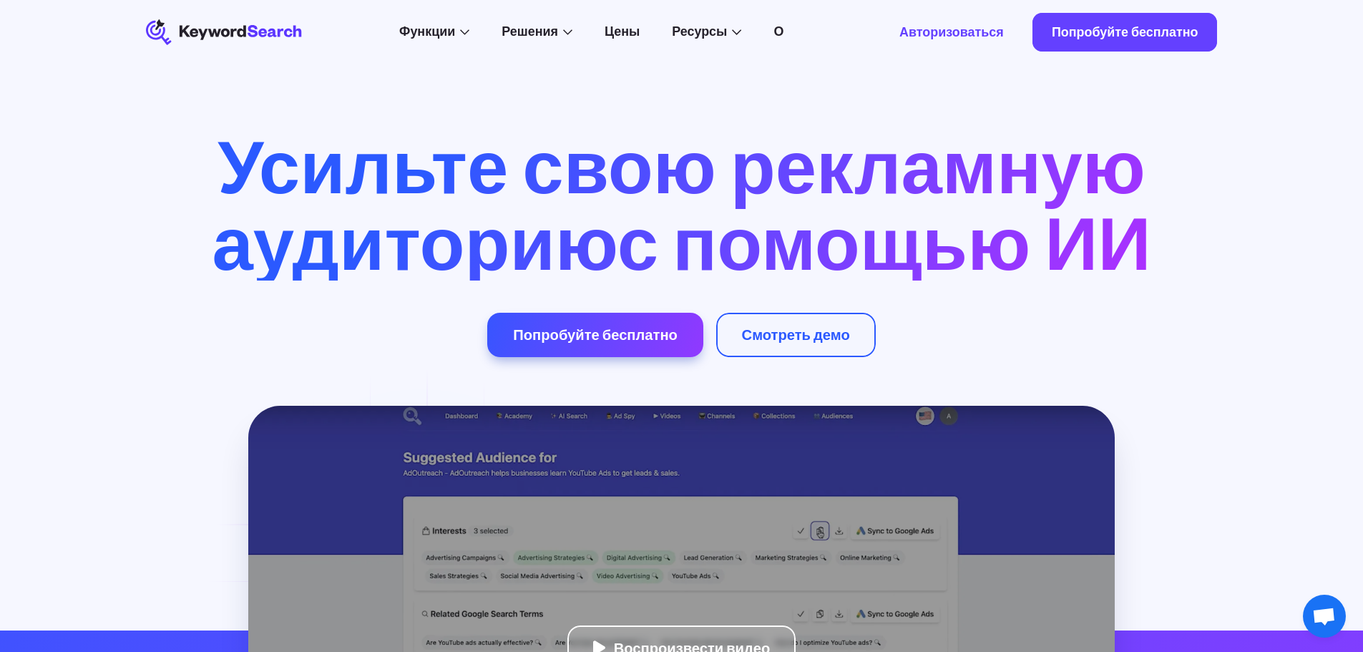
drag, startPoint x: 1373, startPoint y: 188, endPoint x: 1361, endPoint y: -52, distance: 240.7
click at [1361, 0] on html "KeywordSearch Функции Конструктор аудитории на основе ИИ Усильте свою рекламную…" at bounding box center [681, 326] width 1363 height 652
click at [630, 26] on font "Цены" at bounding box center [621, 31] width 35 height 16
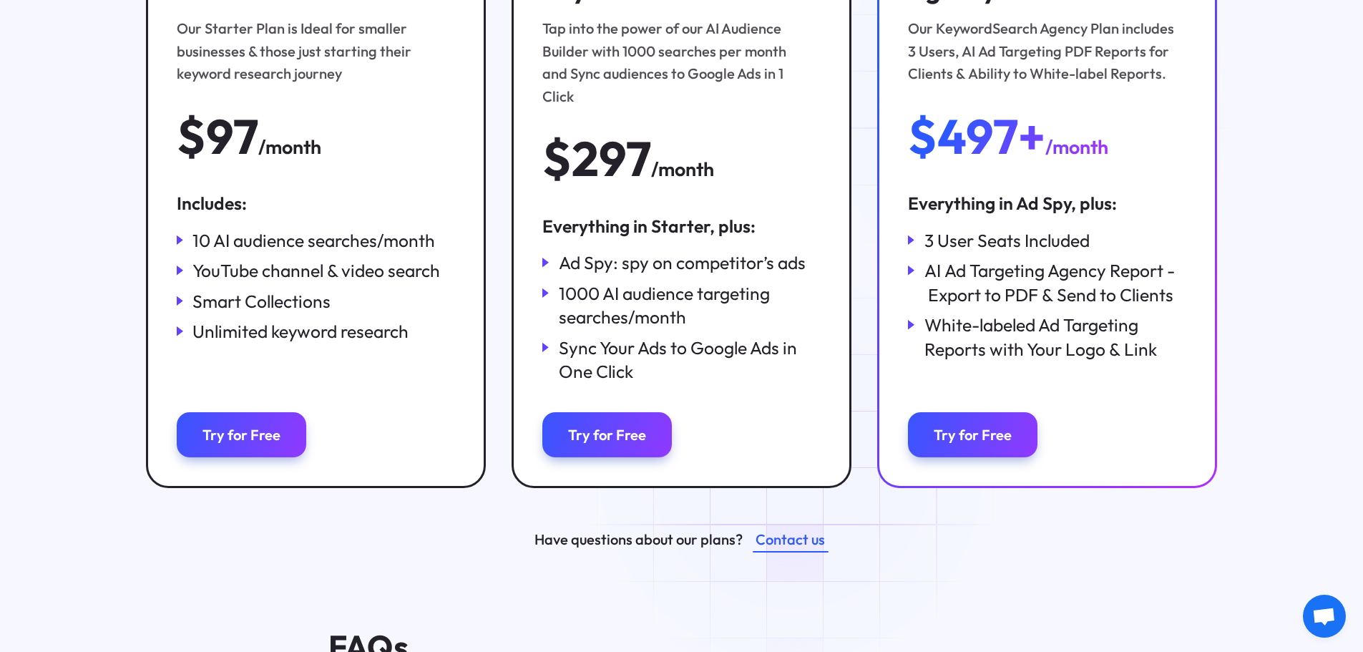
scroll to position [358, 0]
